Goal: Find specific page/section: Find specific page/section

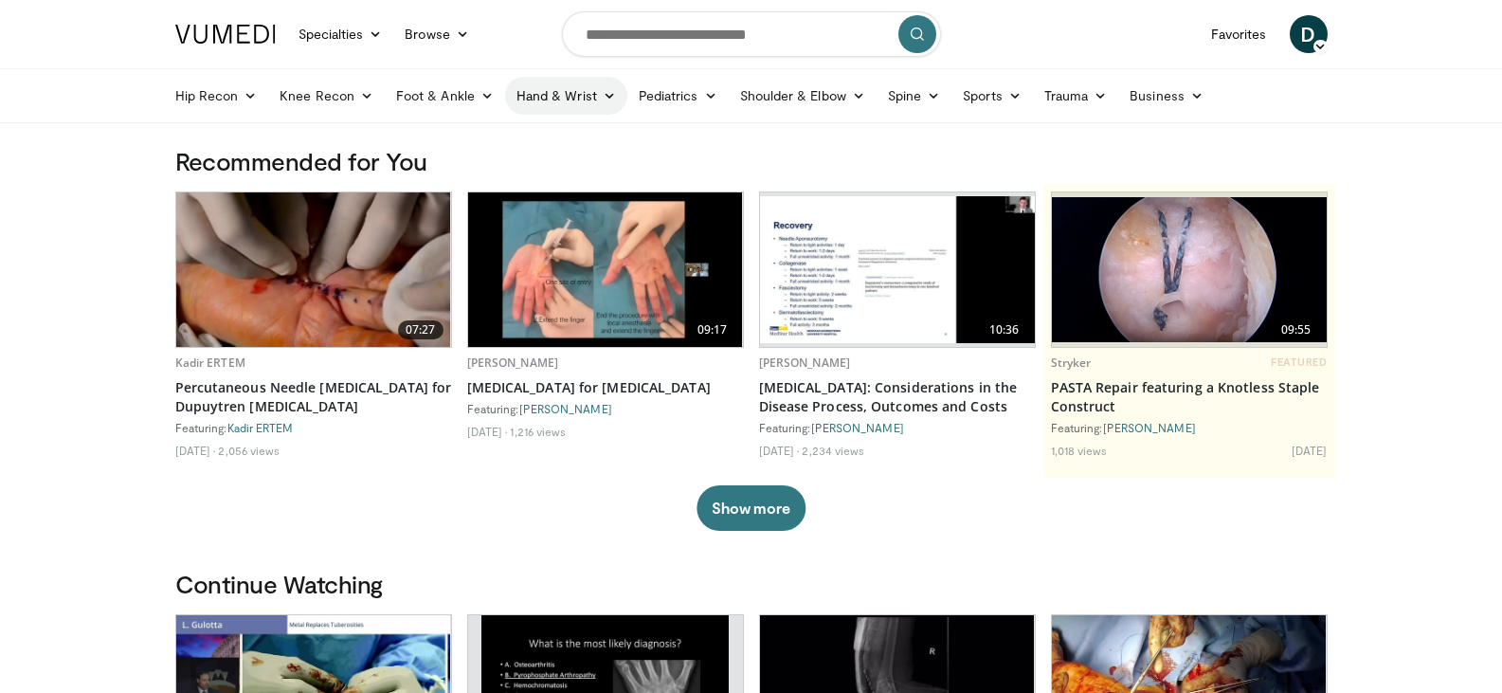
click at [522, 89] on link "Hand & Wrist" at bounding box center [566, 96] width 122 height 38
click at [527, 137] on link "Hand" at bounding box center [619, 140] width 226 height 30
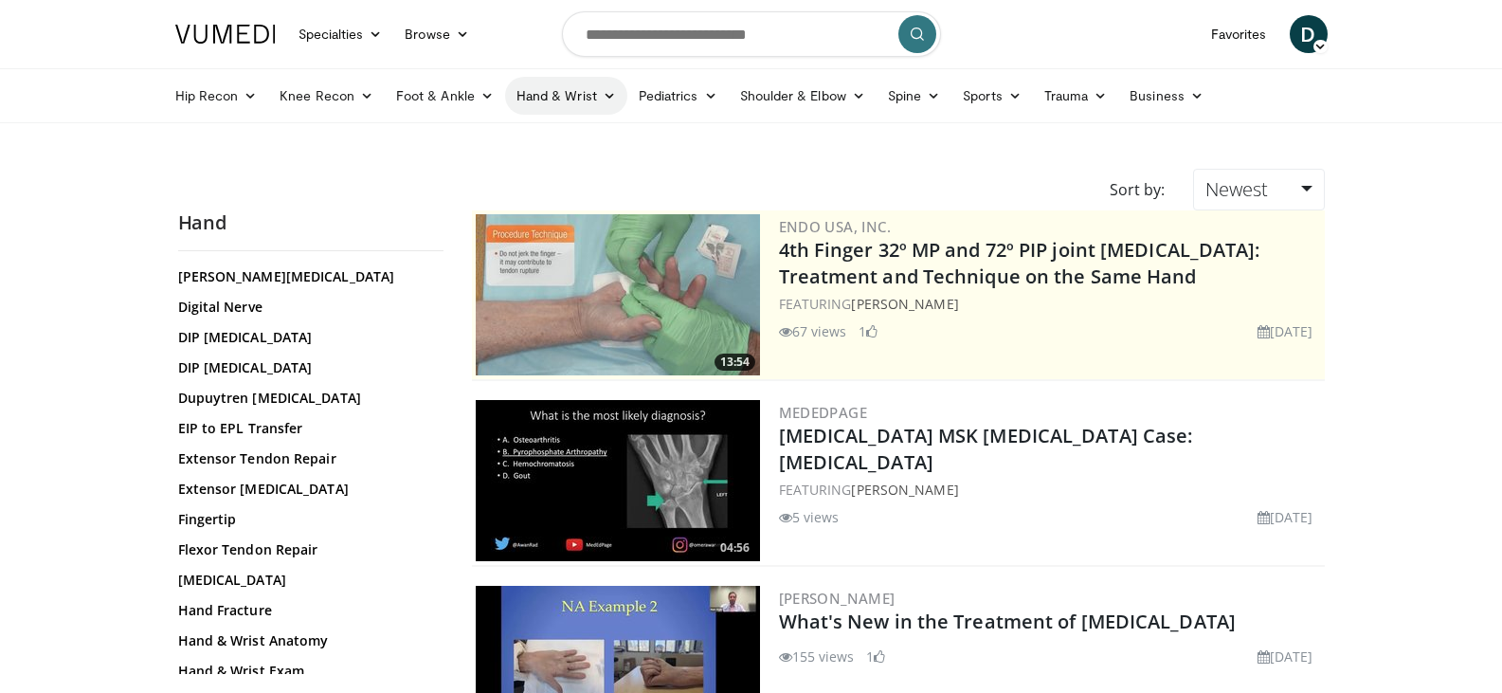
click at [537, 103] on link "Hand & Wrist" at bounding box center [566, 96] width 122 height 38
click at [536, 166] on link "Wrist" at bounding box center [619, 170] width 226 height 30
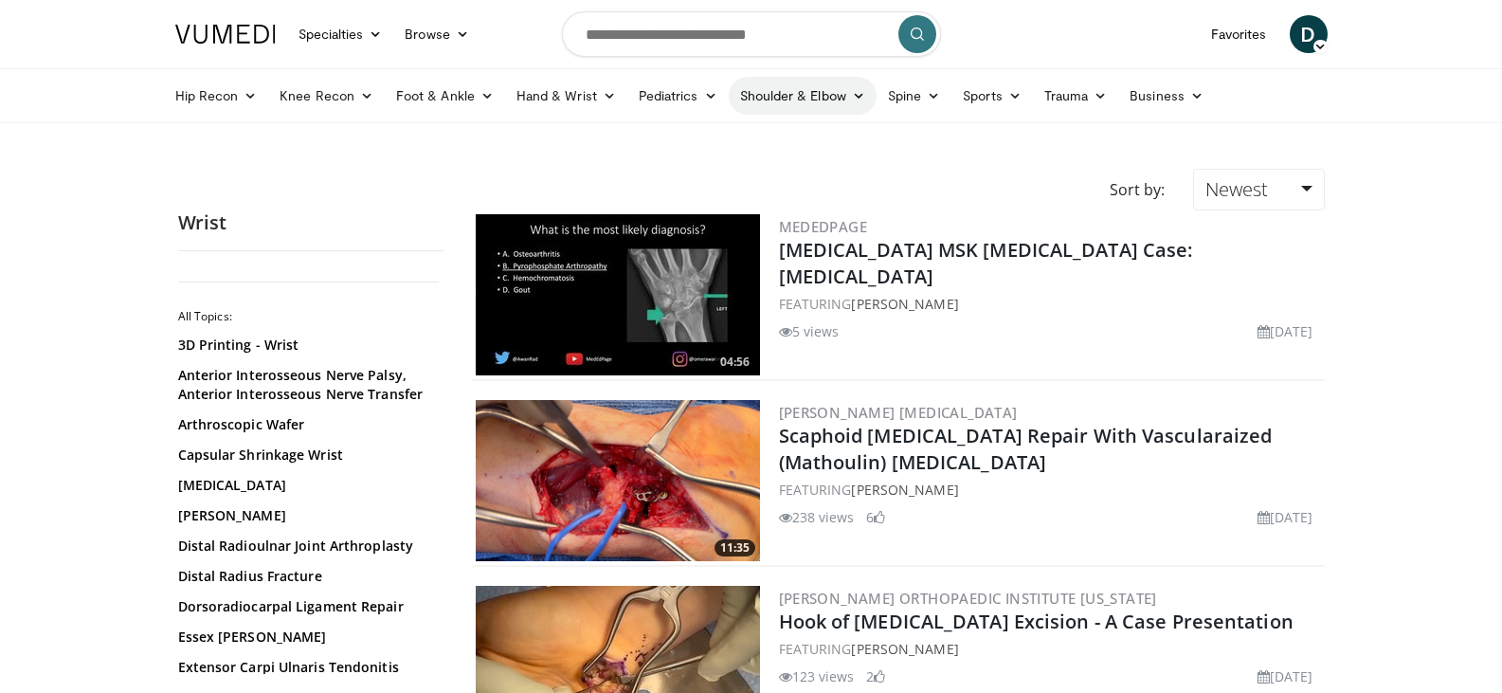
click at [784, 103] on link "Shoulder & Elbow" at bounding box center [803, 96] width 148 height 38
click at [771, 139] on link "Elbow" at bounding box center [763, 140] width 226 height 30
